Goal: Transaction & Acquisition: Purchase product/service

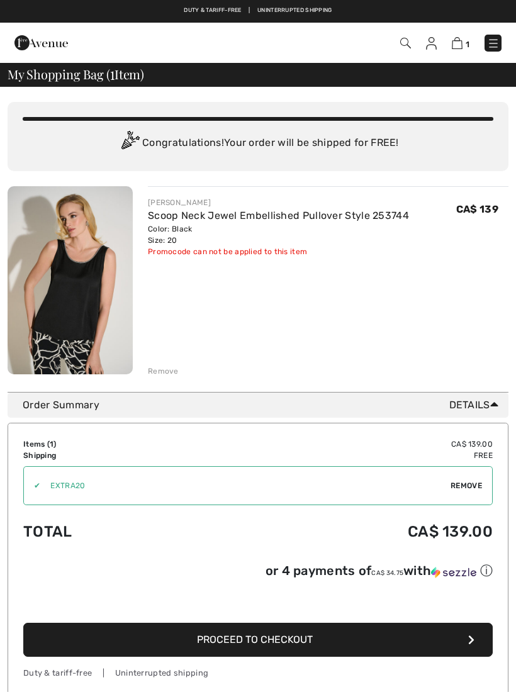
click at [288, 644] on span "Proceed to Checkout" at bounding box center [255, 639] width 116 height 12
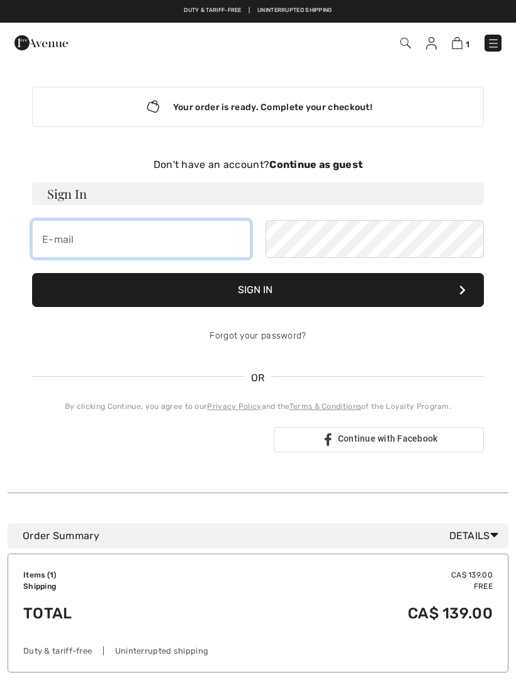
click at [204, 240] on input "email" at bounding box center [141, 239] width 218 height 38
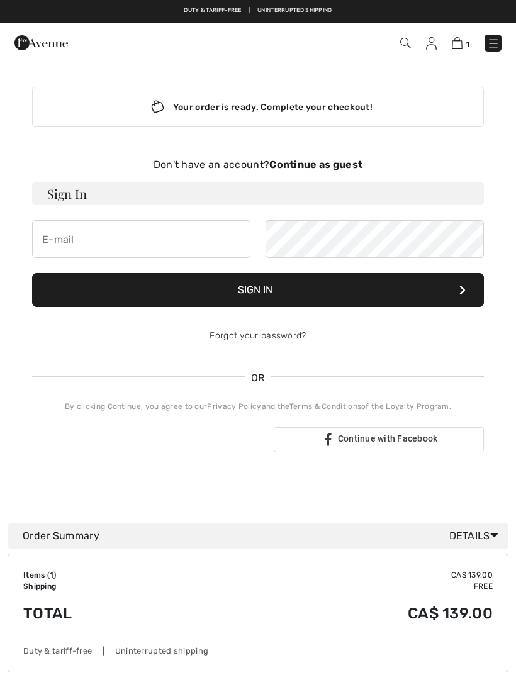
click at [321, 164] on strong "Continue as guest" at bounding box center [315, 164] width 93 height 12
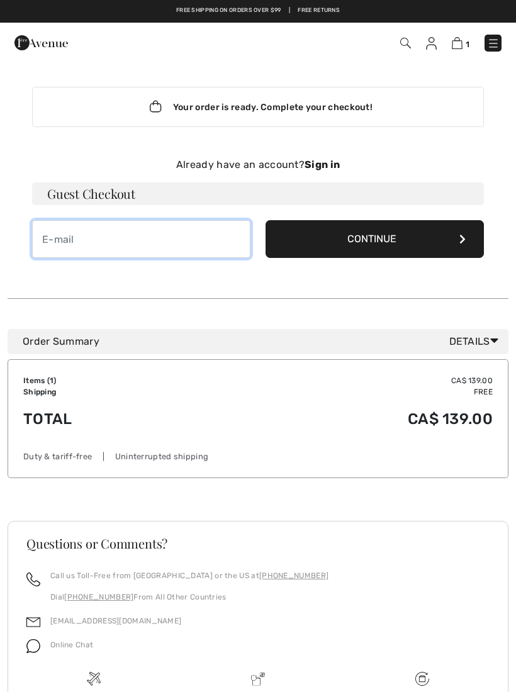
click at [209, 242] on input "email" at bounding box center [141, 239] width 218 height 38
type input "[EMAIL_ADDRESS][DOMAIN_NAME]"
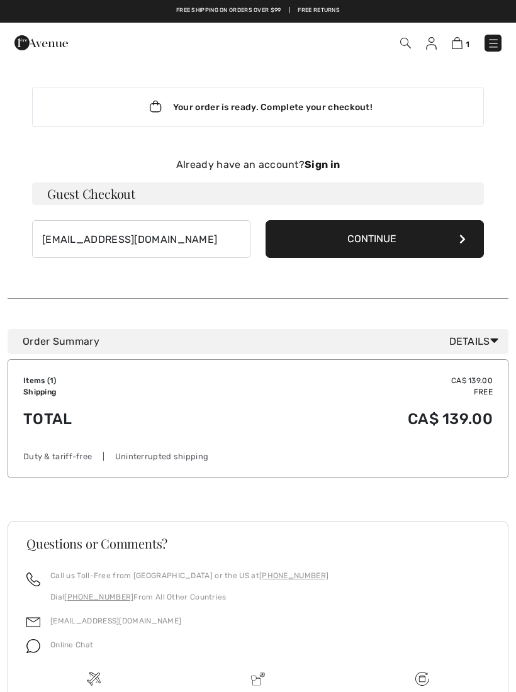
click at [333, 245] on button "Continue" at bounding box center [374, 239] width 218 height 38
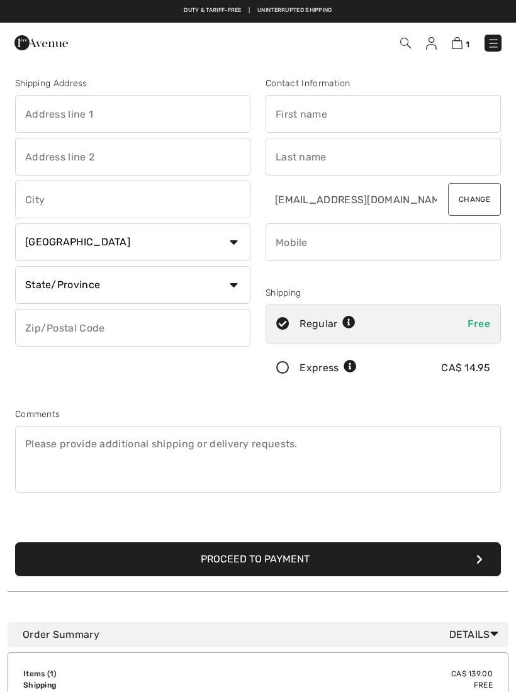
click at [206, 114] on input "text" at bounding box center [132, 114] width 235 height 38
type input "111 [PERSON_NAME] Sparrow Pvt"
click at [201, 209] on input "text" at bounding box center [132, 199] width 235 height 38
type input "Kanata"
click at [181, 255] on select "Country Canada United States Afghanistan Aland Islands Albania Algeria American…" at bounding box center [132, 242] width 235 height 38
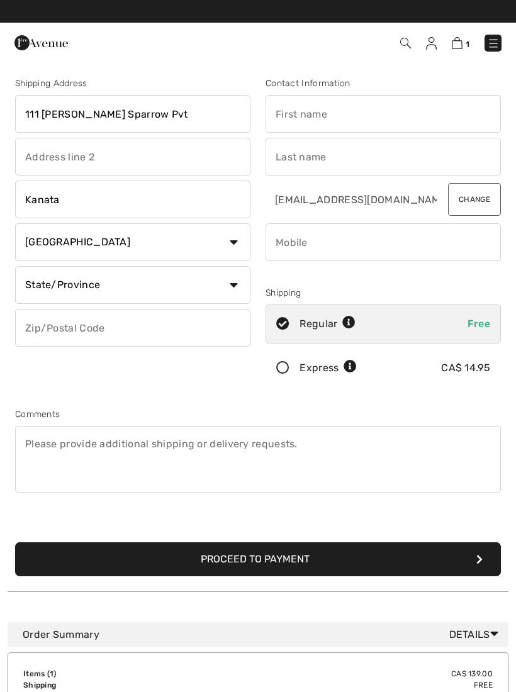
click at [240, 285] on select "State/Province Alberta British Columbia Manitoba New Brunswick Newfoundland and…" at bounding box center [132, 285] width 235 height 38
select select "ON"
click at [138, 331] on input "text" at bounding box center [132, 328] width 235 height 38
type input "K2K3P3"
click at [400, 132] on input "text" at bounding box center [382, 114] width 235 height 38
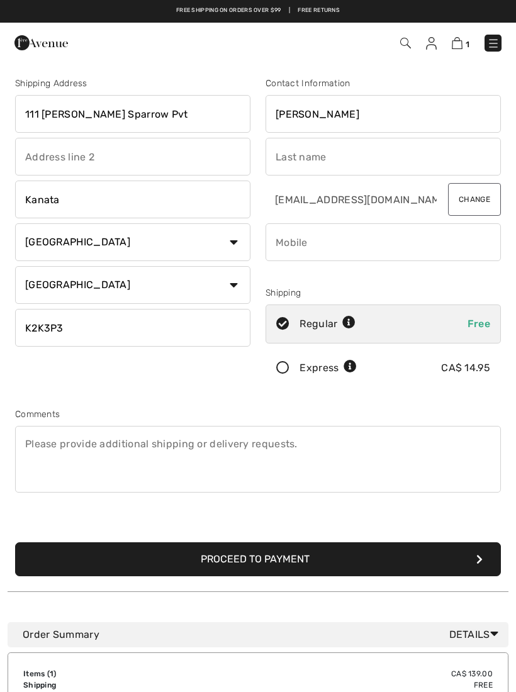
type input "Diane"
click at [363, 172] on input "text" at bounding box center [382, 157] width 235 height 38
type input "Jeudy Hugo"
click at [384, 260] on input "phone" at bounding box center [382, 242] width 235 height 38
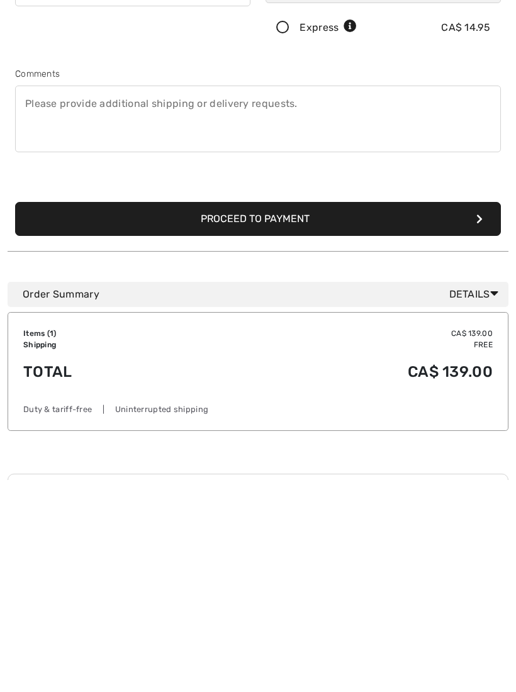
scroll to position [148, 0]
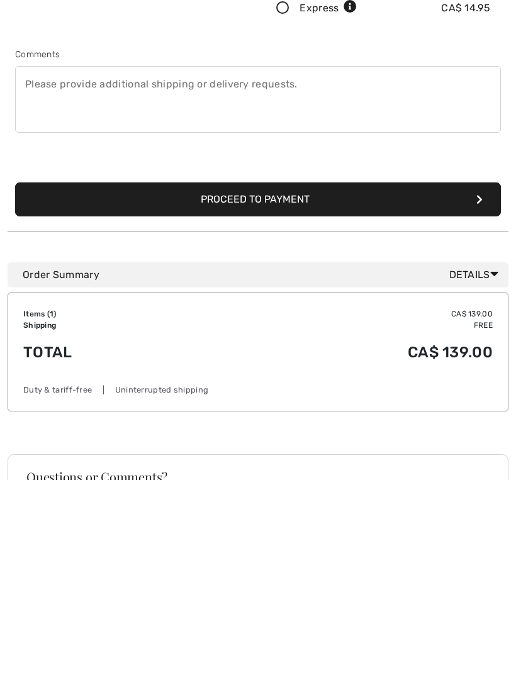
click at [402, 394] on button "Proceed to Payment" at bounding box center [257, 411] width 485 height 34
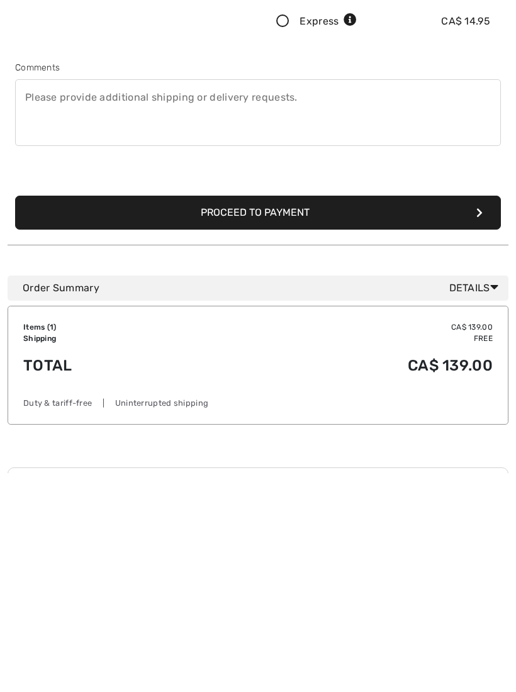
scroll to position [133, 0]
click at [376, 121] on input "phone" at bounding box center [382, 110] width 235 height 38
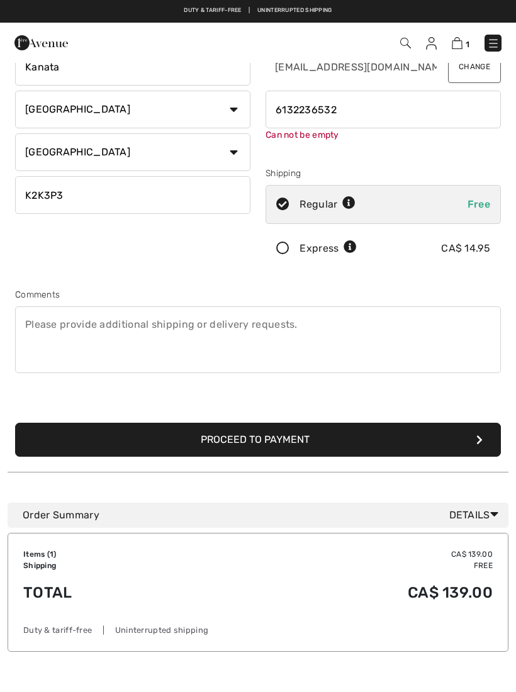
type input "6132236532"
click at [393, 279] on div "Shipping Address 111 Marsh Sparrow Pvt Kanata Country Canada United States Afgh…" at bounding box center [258, 193] width 501 height 558
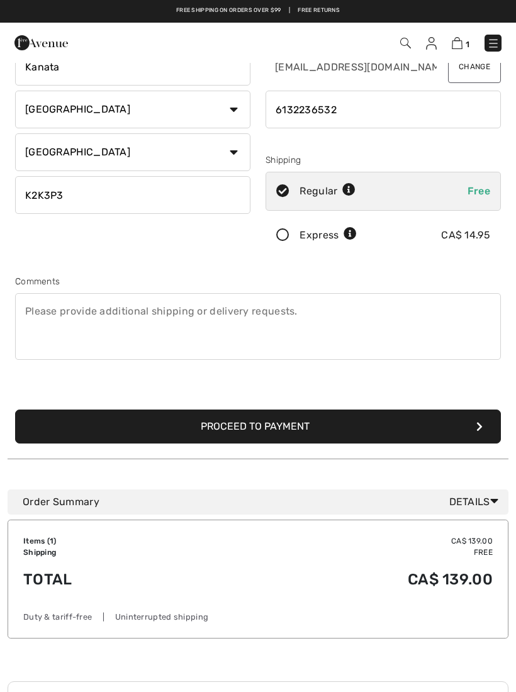
click at [275, 423] on button "Proceed to Payment" at bounding box center [257, 426] width 485 height 34
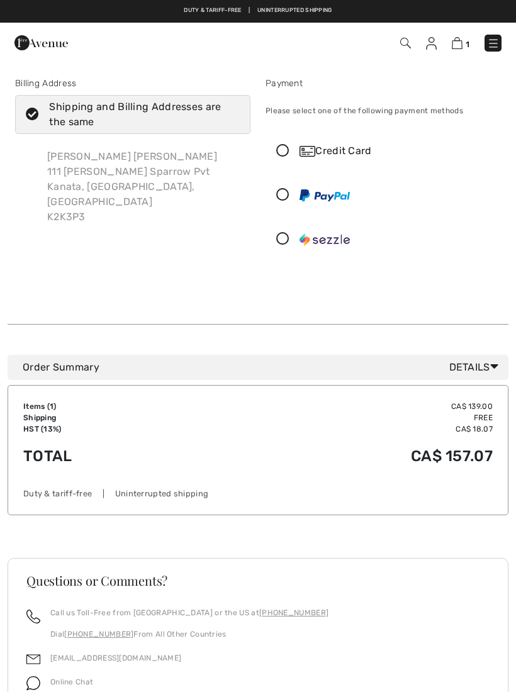
click at [289, 155] on icon at bounding box center [282, 151] width 33 height 13
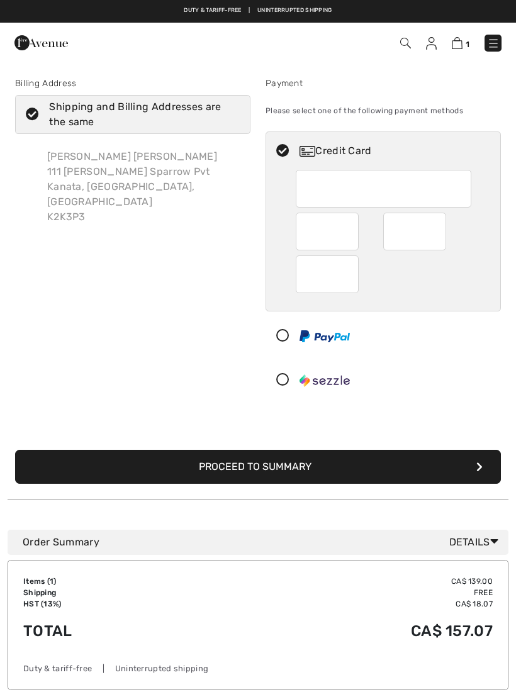
click at [407, 208] on div at bounding box center [383, 231] width 175 height 123
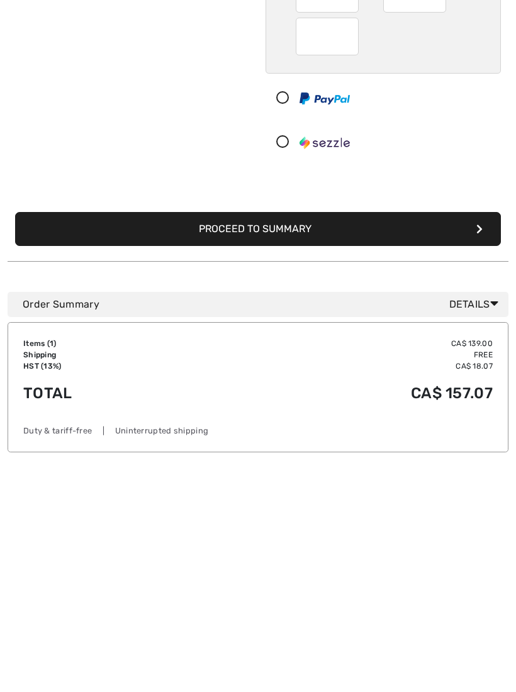
click at [412, 424] on button "Proceed to Summary" at bounding box center [257, 441] width 485 height 34
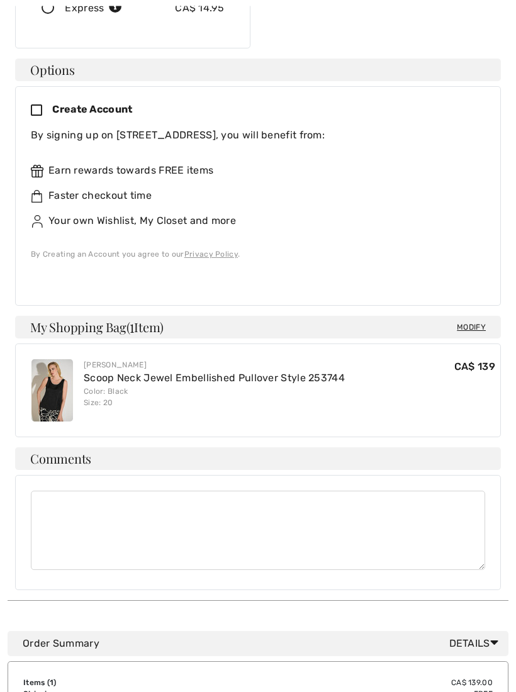
scroll to position [343, 0]
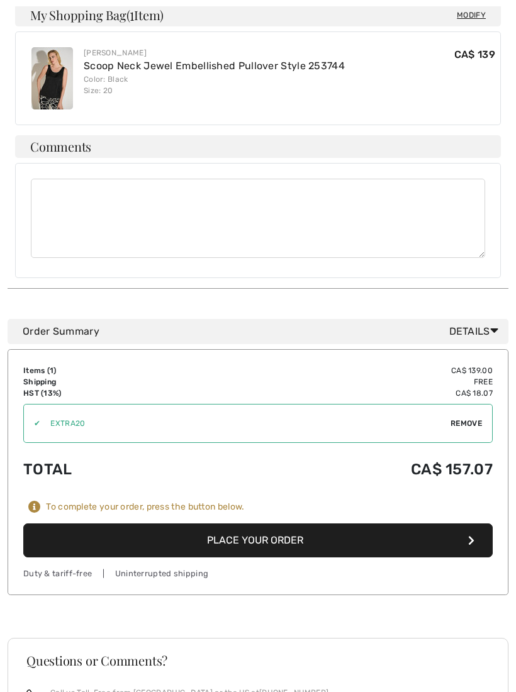
click at [328, 524] on button "Place Your Order" at bounding box center [257, 541] width 469 height 34
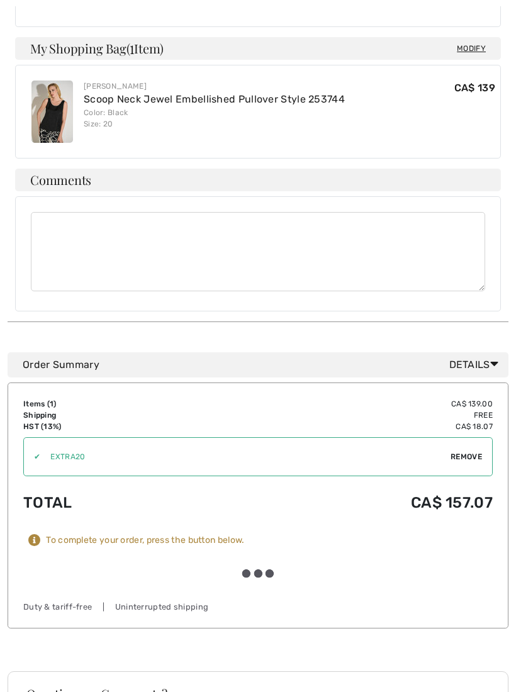
scroll to position [655, 0]
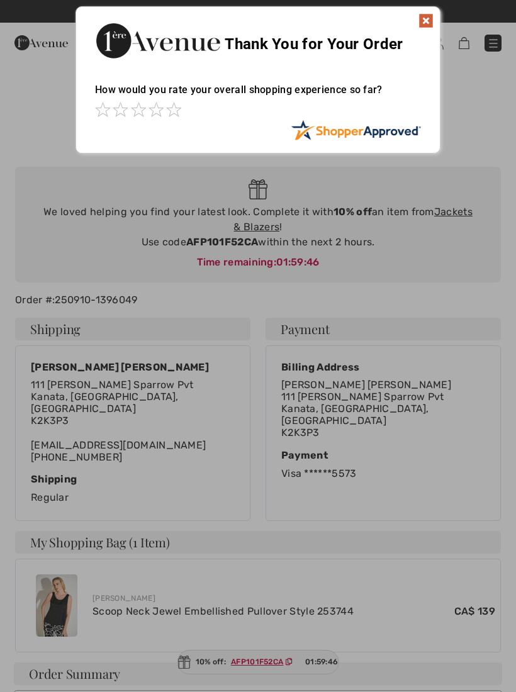
click at [428, 26] on img at bounding box center [425, 20] width 15 height 15
